Goal: Task Accomplishment & Management: Complete application form

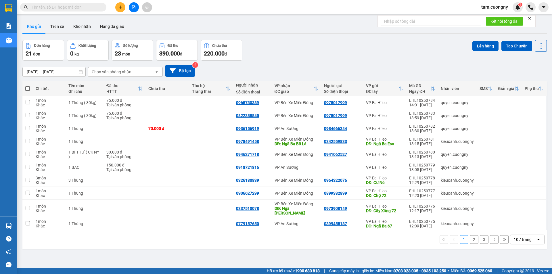
drag, startPoint x: 70, startPoint y: 70, endPoint x: 68, endPoint y: 74, distance: 4.3
click at [70, 70] on input "[DATE] – [DATE]" at bounding box center [54, 71] width 63 height 9
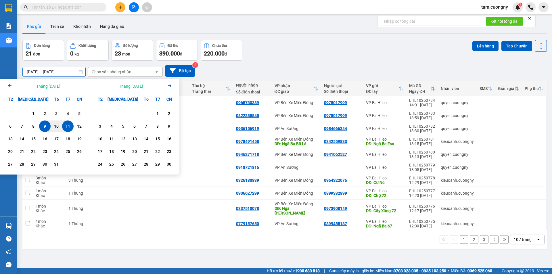
click at [68, 125] on div "11" at bounding box center [68, 126] width 8 height 7
type input "[DATE] – [DATE]"
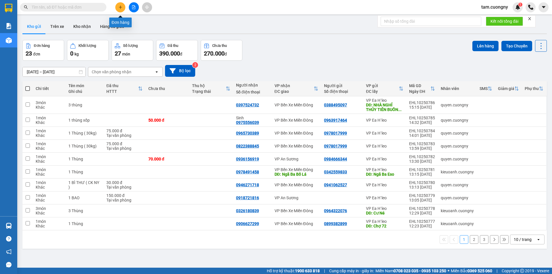
click at [121, 6] on icon "plus" at bounding box center [120, 7] width 4 height 4
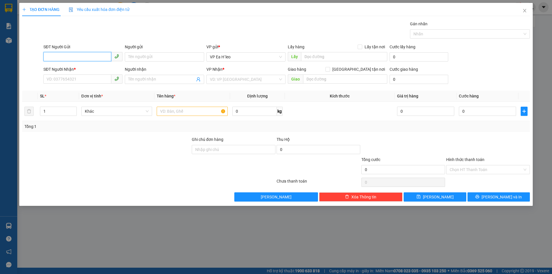
click at [75, 58] on input "SĐT Người Gửi" at bounding box center [77, 56] width 68 height 9
paste input "0969613269"
type input "0969613269"
click at [230, 77] on input "search" at bounding box center [244, 79] width 68 height 9
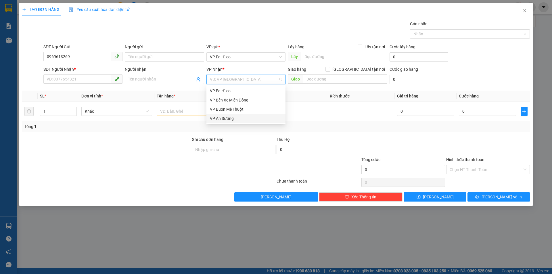
click at [236, 118] on div "VP An Sương" at bounding box center [246, 118] width 72 height 6
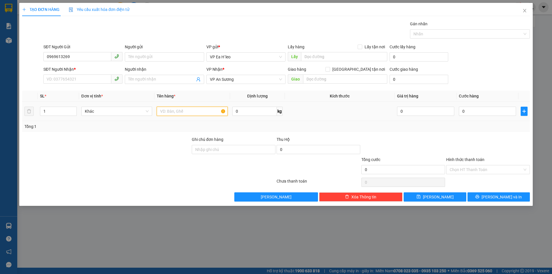
click at [180, 110] on input "text" at bounding box center [192, 111] width 71 height 9
type input "ship tận nơi"
click at [92, 77] on input "SĐT Người Nhận *" at bounding box center [77, 78] width 68 height 9
type input "0352782317"
click at [158, 113] on input "ship tận nơi" at bounding box center [192, 111] width 71 height 9
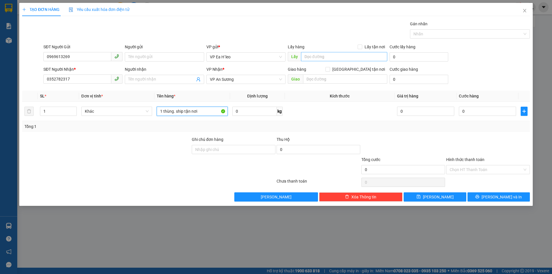
type input "1 thùng. ship tận nơi"
click at [338, 55] on input "text" at bounding box center [344, 56] width 86 height 9
click at [250, 82] on span "VP An Sương" at bounding box center [246, 79] width 72 height 9
type input "nhà xe phú thúy km 67"
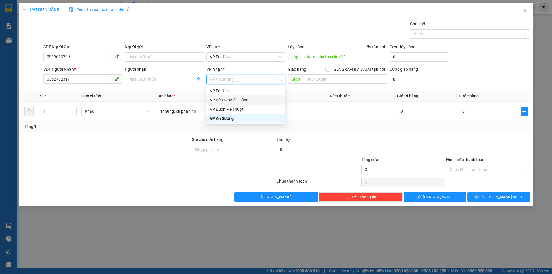
click at [240, 102] on div "VP Bến Xe Miền Đông" at bounding box center [246, 100] width 72 height 6
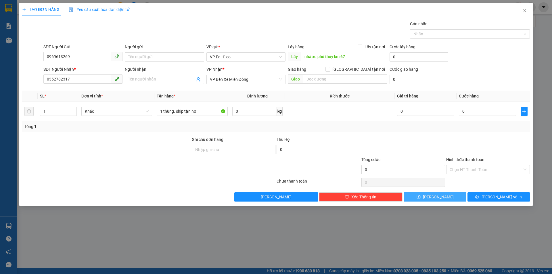
click at [445, 196] on button "[PERSON_NAME]" at bounding box center [434, 196] width 62 height 9
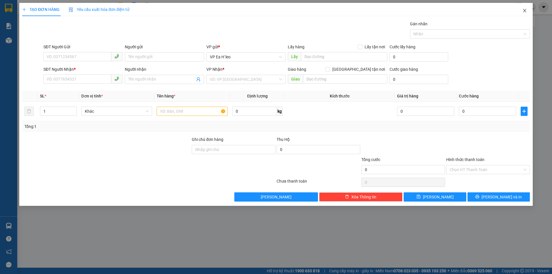
click at [524, 9] on icon "close" at bounding box center [524, 10] width 5 height 5
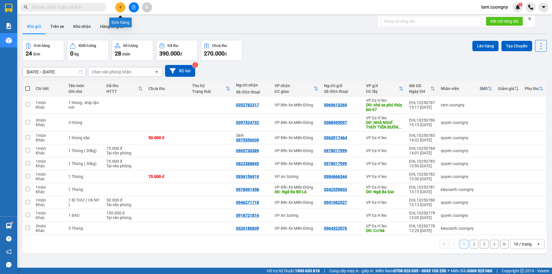
click at [120, 9] on button at bounding box center [120, 7] width 10 height 10
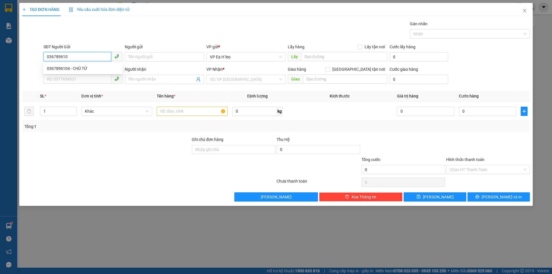
type input "0367896104"
click at [75, 68] on div "0367896104 - CHÚ TỪ" at bounding box center [83, 68] width 72 height 6
type input "CHÚ TỪ"
type input "cổng easia"
type input "0965309946"
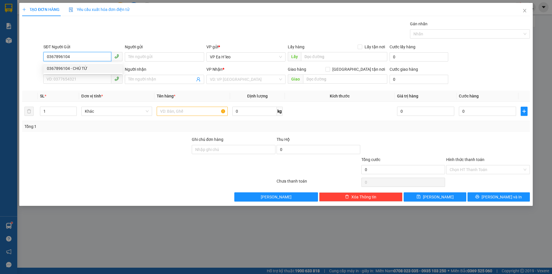
type input "Tùng"
type input "0367896104"
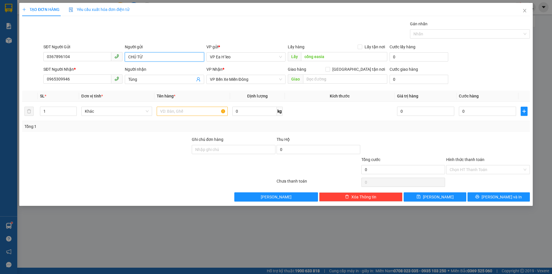
click at [151, 57] on input "CHÚ TỪ" at bounding box center [164, 56] width 79 height 9
type input "Chú Từ"
click at [116, 141] on div at bounding box center [106, 146] width 169 height 20
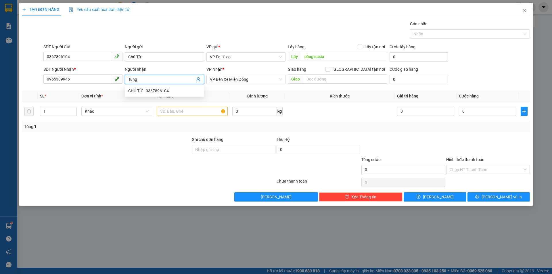
drag, startPoint x: 142, startPoint y: 79, endPoint x: 80, endPoint y: 89, distance: 63.2
click at [80, 89] on div "Transit Pickup Surcharge Ids Transit Deliver Surcharge Ids Transit Deliver Surc…" at bounding box center [275, 111] width 507 height 181
drag, startPoint x: 78, startPoint y: 82, endPoint x: 0, endPoint y: 85, distance: 78.2
click at [0, 85] on div "TẠO ĐƠN HÀNG Yêu cầu xuất hóa đơn điện tử Transit Pickup Surcharge Ids Transit …" at bounding box center [276, 137] width 552 height 274
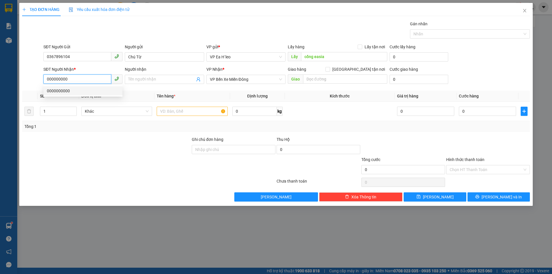
click at [62, 91] on div "0000000000" at bounding box center [83, 91] width 72 height 6
type input "0000000000"
click at [138, 79] on input "Người nhận" at bounding box center [161, 79] width 66 height 6
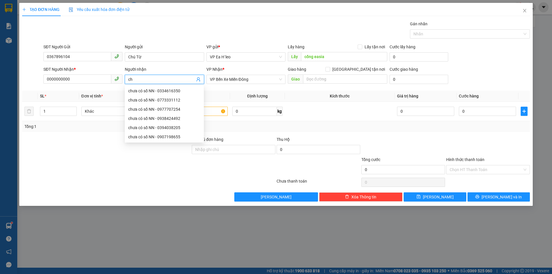
type input "c"
drag, startPoint x: 71, startPoint y: 81, endPoint x: 5, endPoint y: 82, distance: 66.1
click at [7, 83] on div "TẠO ĐƠN HÀNG Yêu cầu xuất hóa đơn điện tử Transit Pickup Surcharge Ids Transit …" at bounding box center [276, 137] width 552 height 274
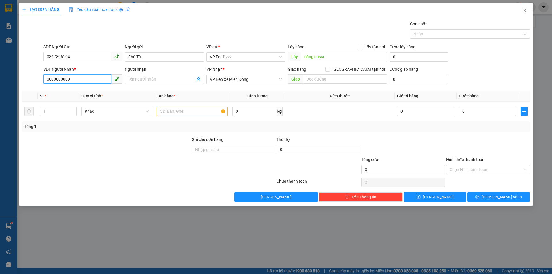
drag, startPoint x: 73, startPoint y: 80, endPoint x: 69, endPoint y: 82, distance: 4.4
click at [73, 80] on input "0000000000" at bounding box center [77, 78] width 68 height 9
type input "0397627283"
click at [184, 112] on input "text" at bounding box center [192, 111] width 71 height 9
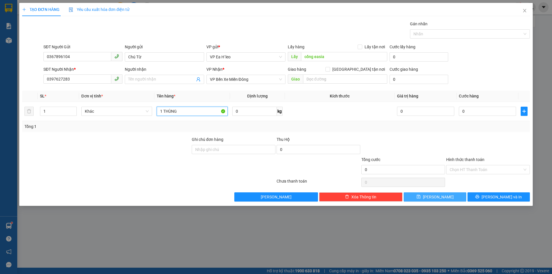
type input "1 THÙNG"
click at [433, 196] on button "[PERSON_NAME]" at bounding box center [434, 196] width 62 height 9
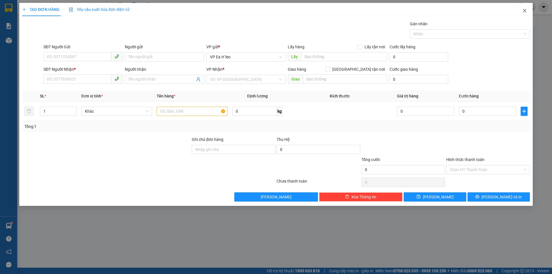
click at [522, 10] on icon "close" at bounding box center [524, 10] width 5 height 5
